Goal: Find specific page/section: Find specific page/section

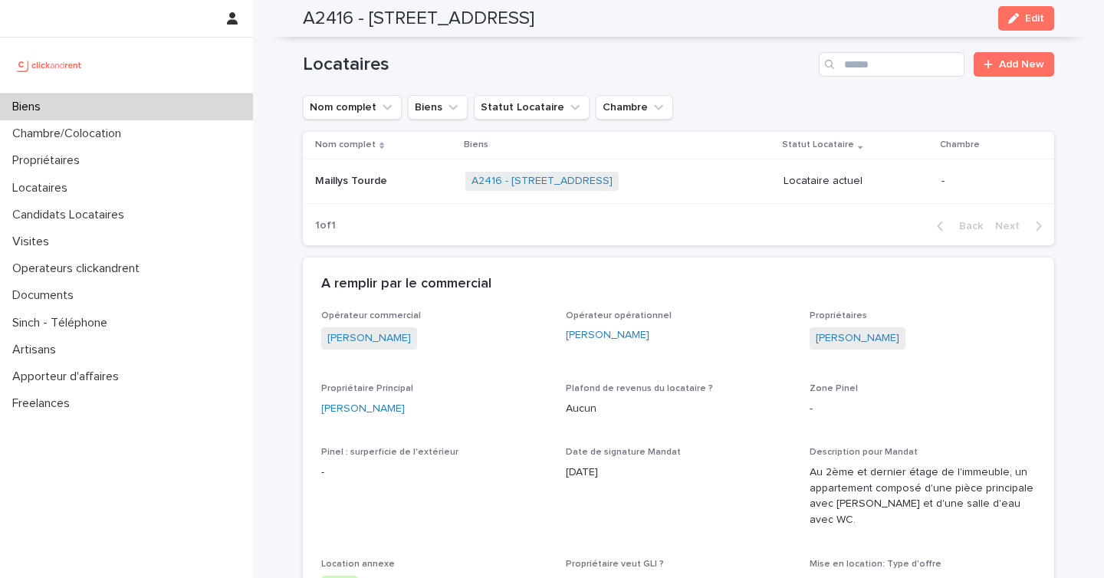
scroll to position [670, 0]
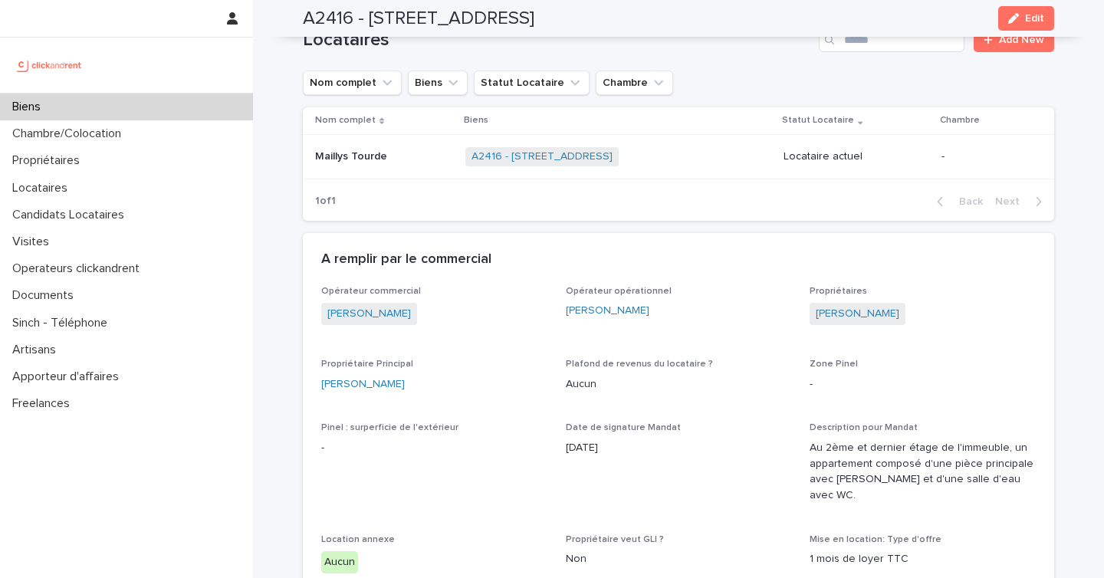
click at [163, 104] on div "Biens" at bounding box center [126, 107] width 253 height 27
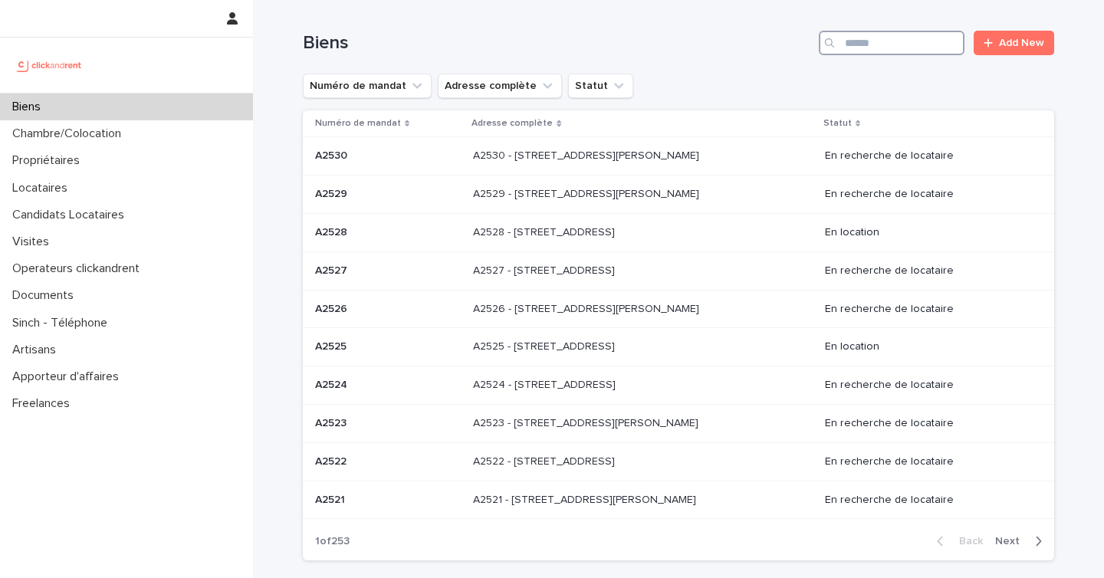
click at [870, 46] on input "Search" at bounding box center [892, 43] width 146 height 25
paste input "*****"
type input "*****"
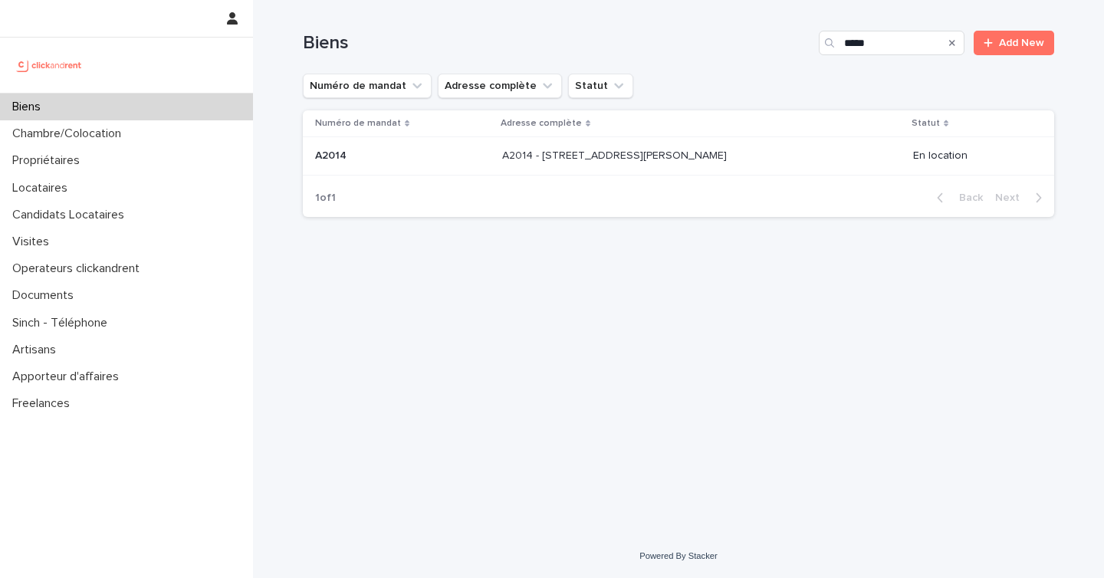
click at [606, 162] on p "A2014 - [STREET_ADDRESS][PERSON_NAME]" at bounding box center [616, 154] width 228 height 16
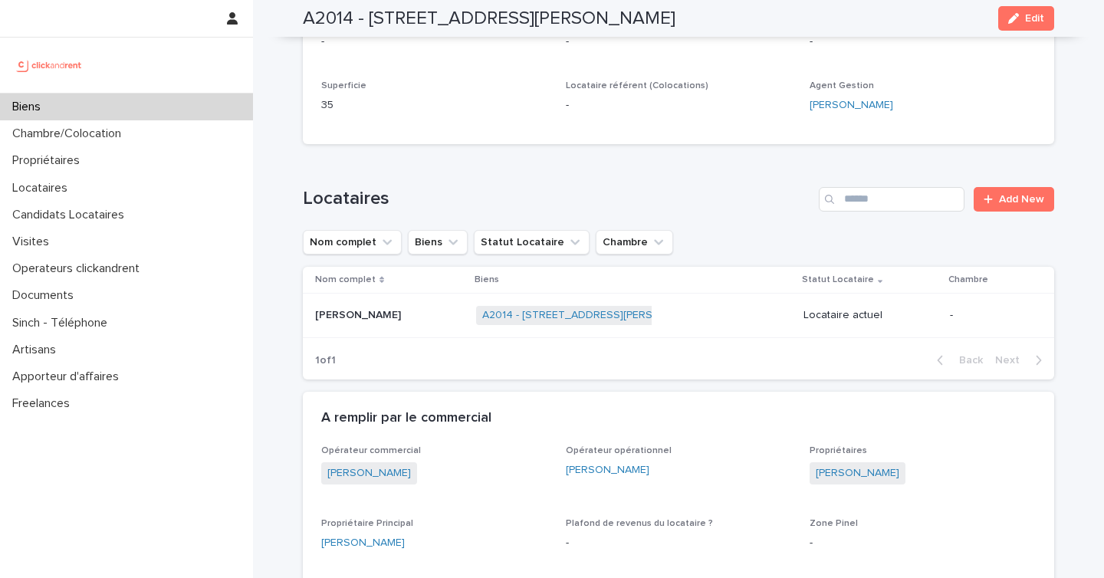
scroll to position [415, 0]
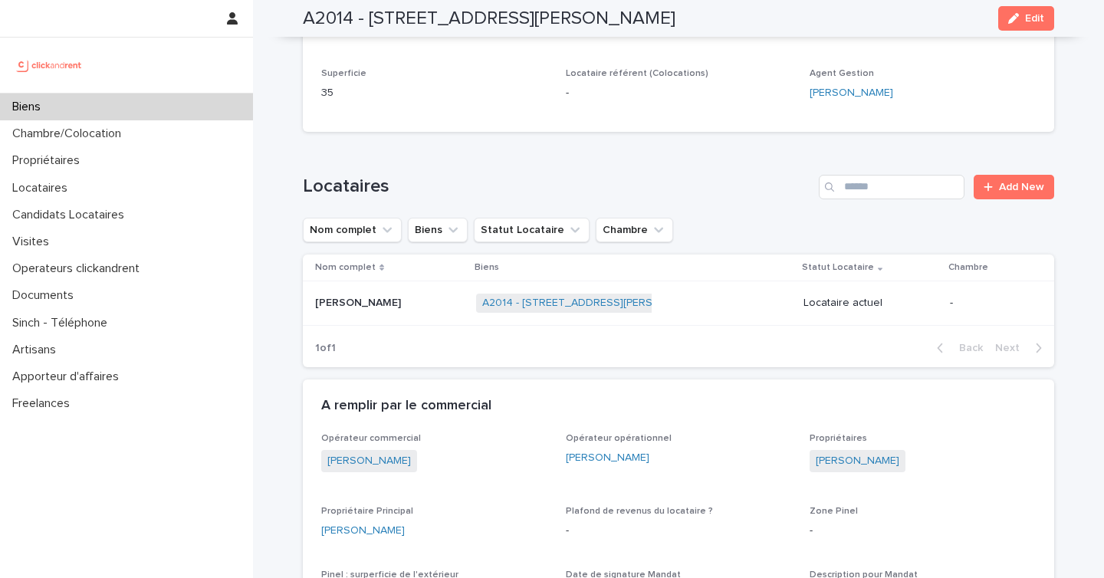
click at [127, 111] on div "Biens" at bounding box center [126, 107] width 253 height 27
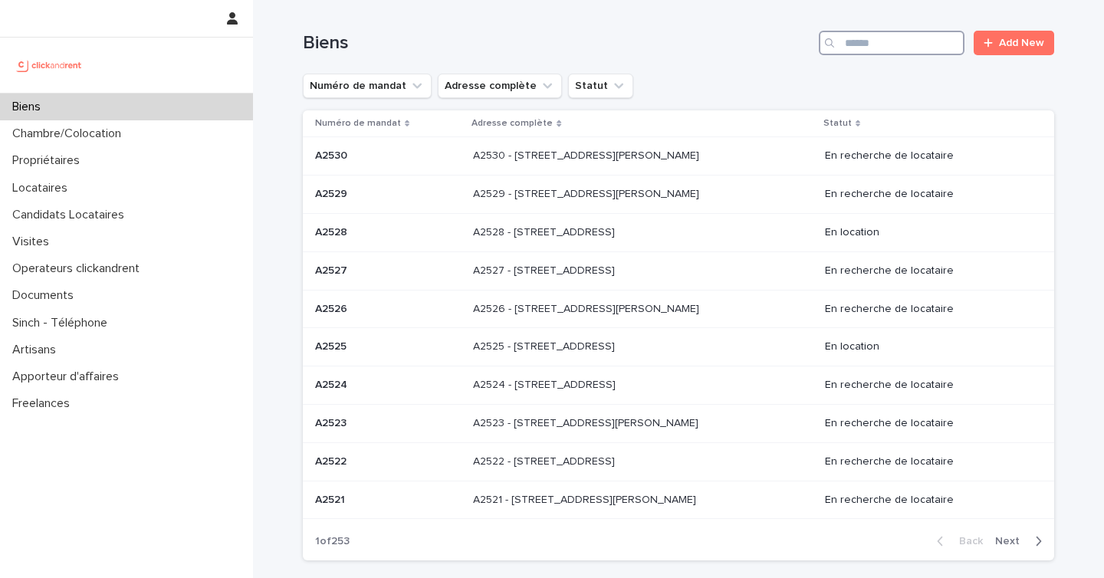
click at [871, 43] on input "Search" at bounding box center [892, 43] width 146 height 25
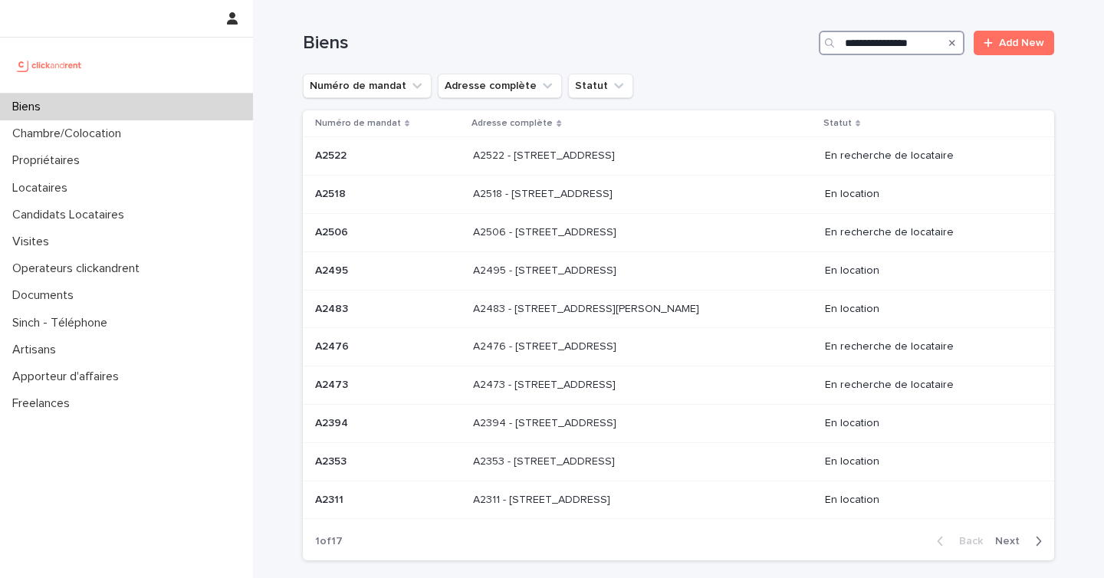
type input "**********"
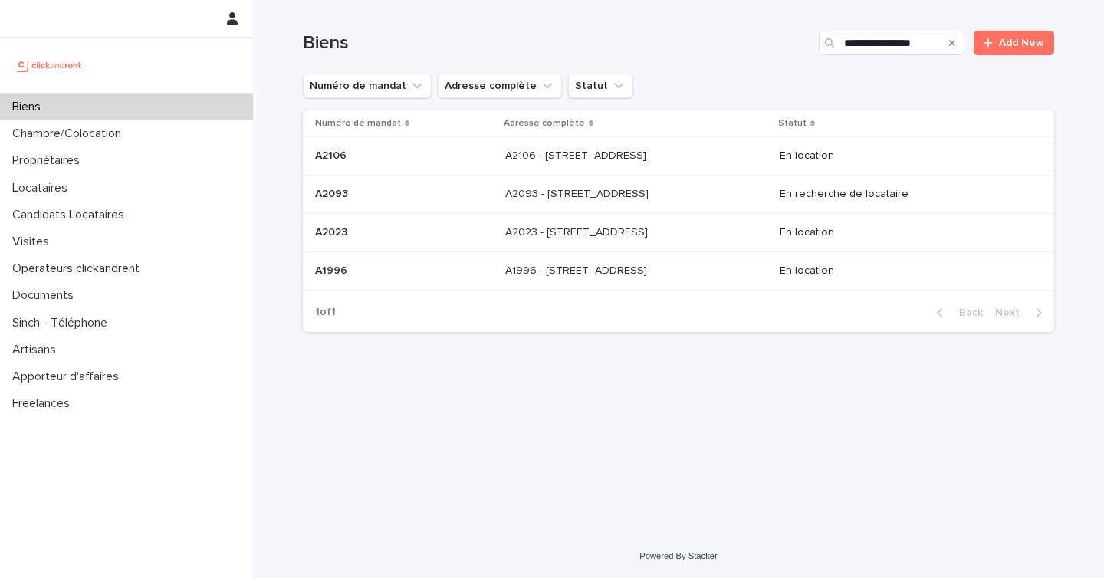
click at [736, 199] on div "A2093 - [STREET_ADDRESS][GEOGRAPHIC_DATA][STREET_ADDRESS]" at bounding box center [636, 194] width 262 height 25
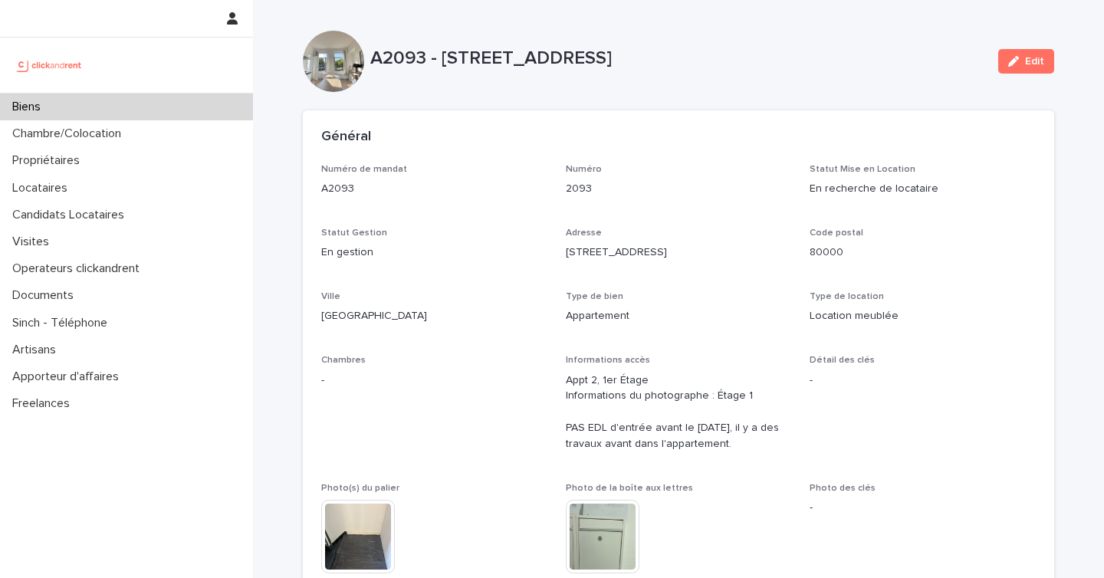
click at [400, 61] on p "A2093 - [STREET_ADDRESS]" at bounding box center [678, 59] width 616 height 22
copy p "A2093"
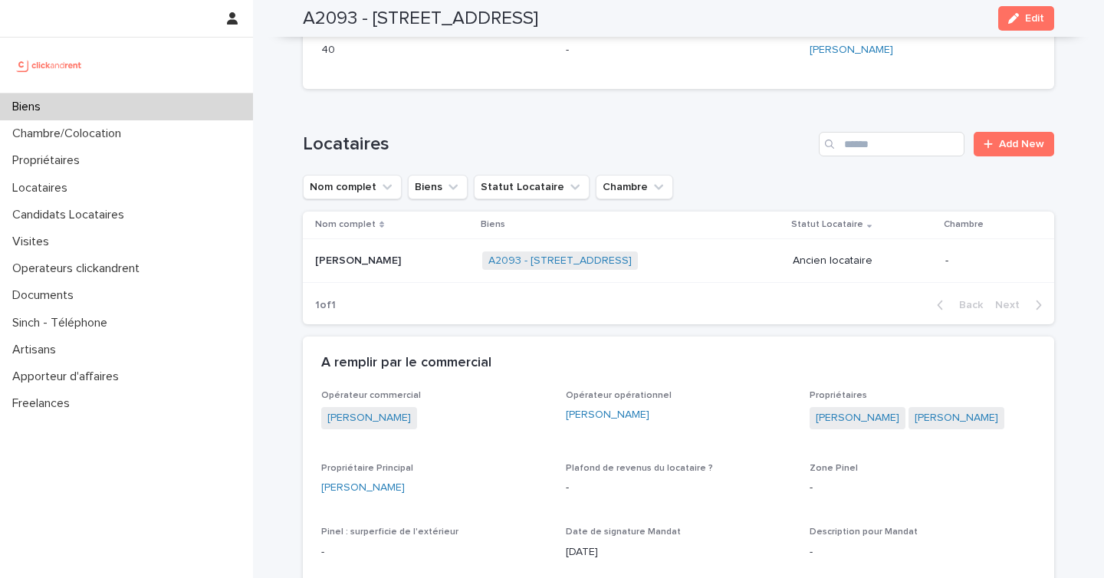
scroll to position [609, 0]
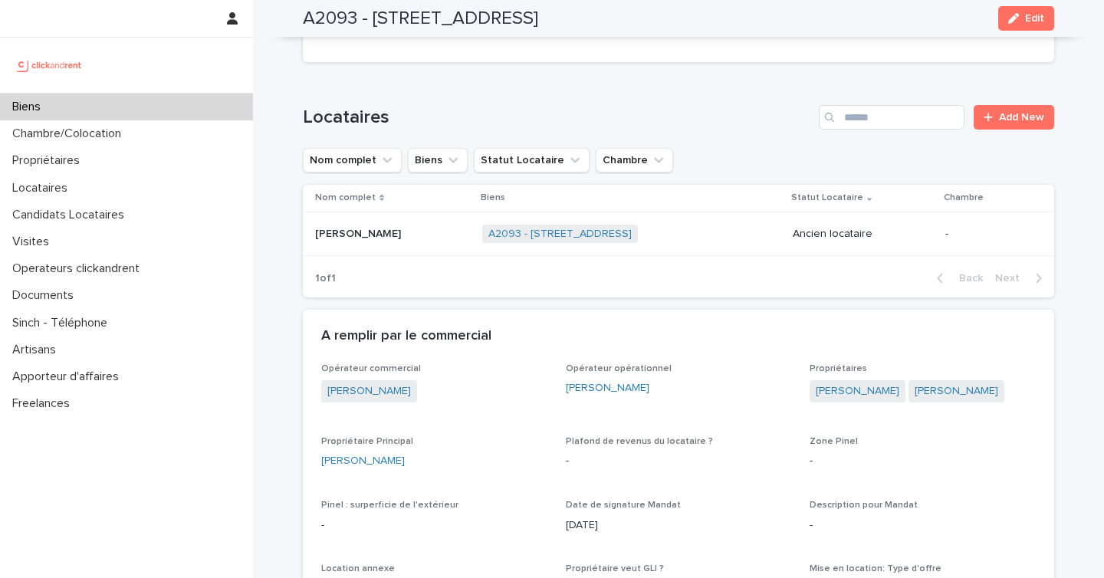
click at [386, 230] on p "[PERSON_NAME]" at bounding box center [359, 233] width 89 height 16
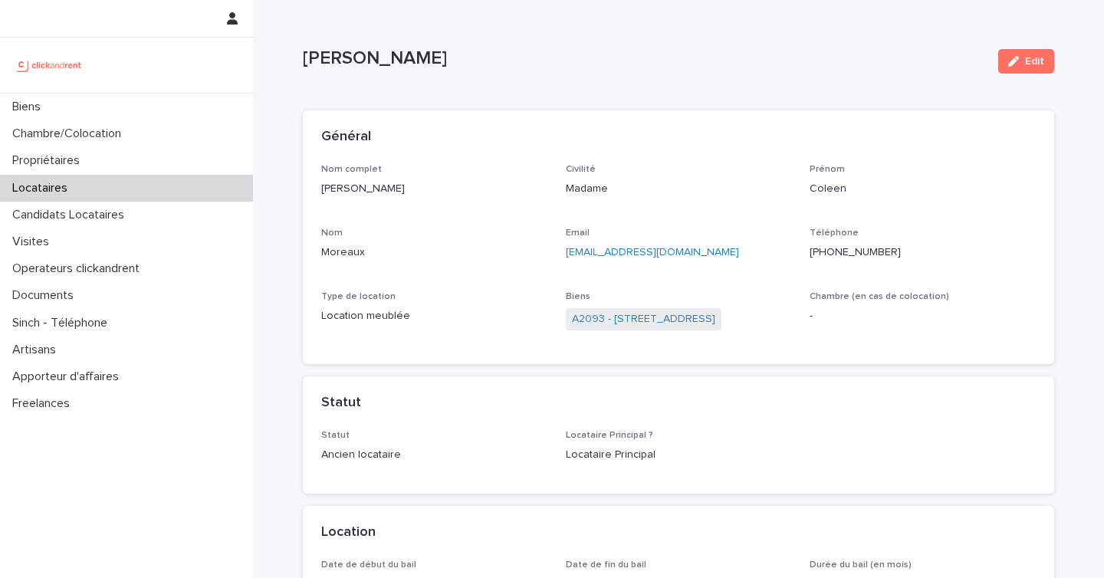
click at [459, 301] on p "Type de location" at bounding box center [434, 296] width 226 height 11
